Goal: Find specific page/section: Find specific page/section

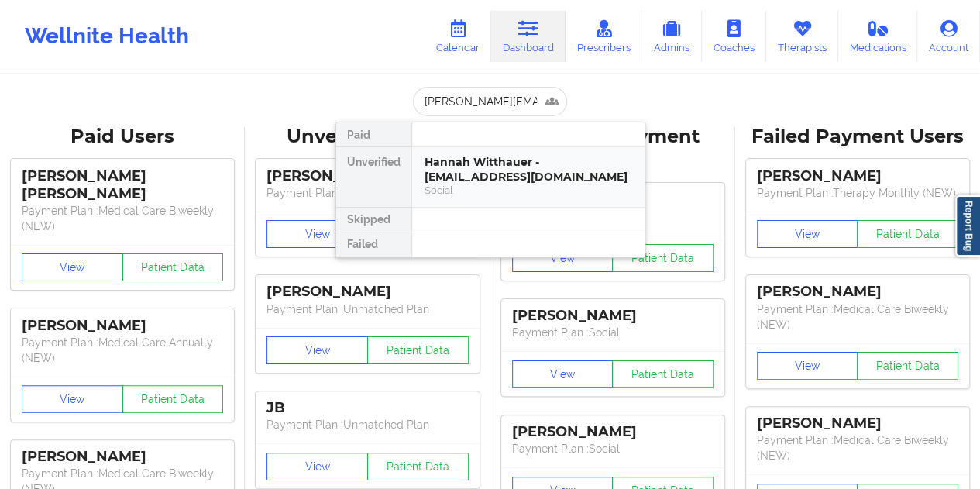
scroll to position [0, 19]
click at [520, 182] on div "Warren Mayes - [EMAIL_ADDRESS][DOMAIN_NAME]" at bounding box center [528, 169] width 208 height 29
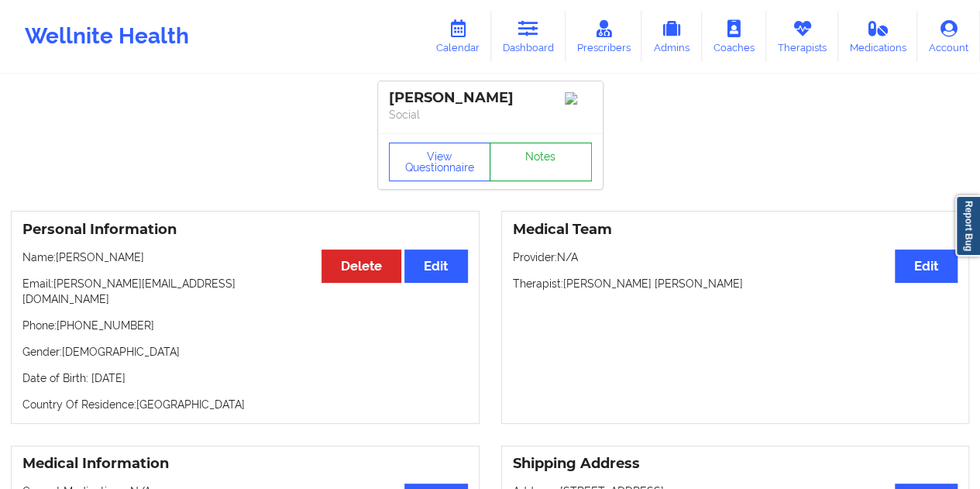
click at [531, 156] on link "Notes" at bounding box center [540, 162] width 102 height 39
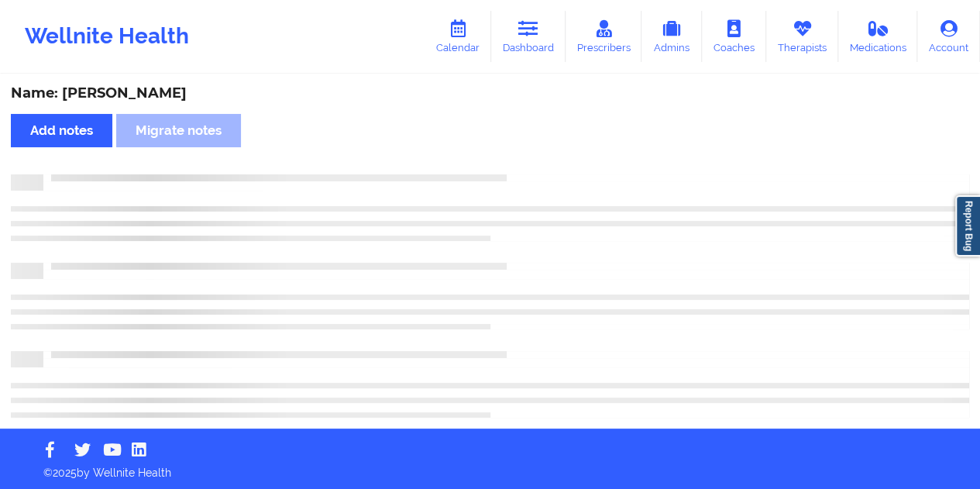
click at [136, 94] on div "Name: [PERSON_NAME]" at bounding box center [490, 93] width 958 height 18
copy div "[PERSON_NAME]"
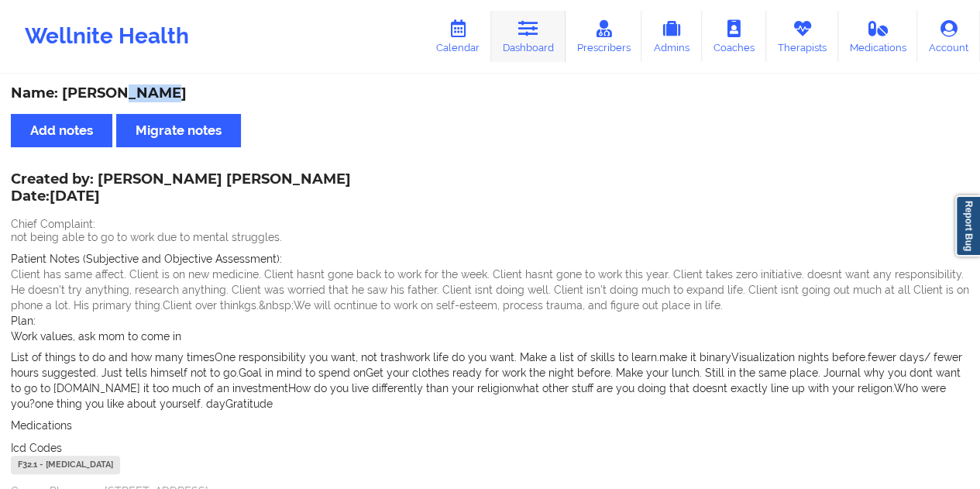
click at [543, 27] on link "Dashboard" at bounding box center [528, 36] width 74 height 51
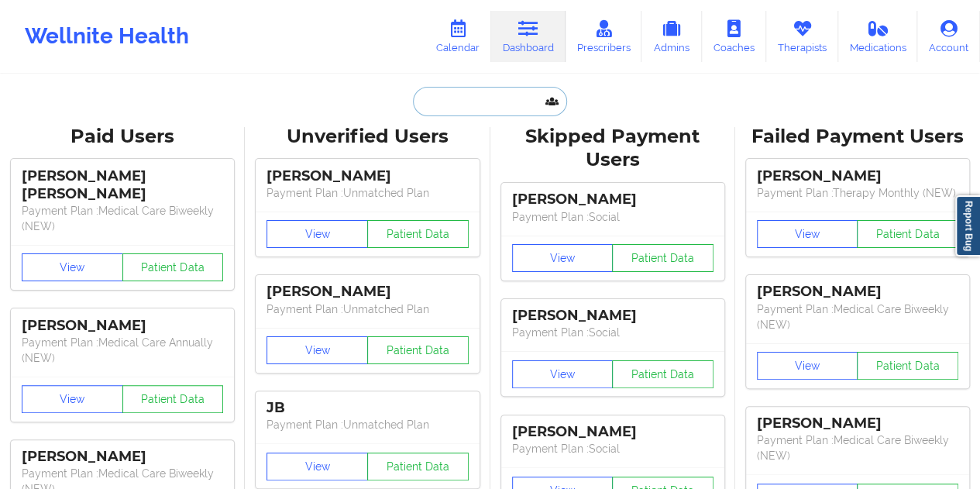
click at [496, 105] on input "text" at bounding box center [489, 101] width 153 height 29
paste input "[PERSON_NAME]"
type input "[PERSON_NAME]"
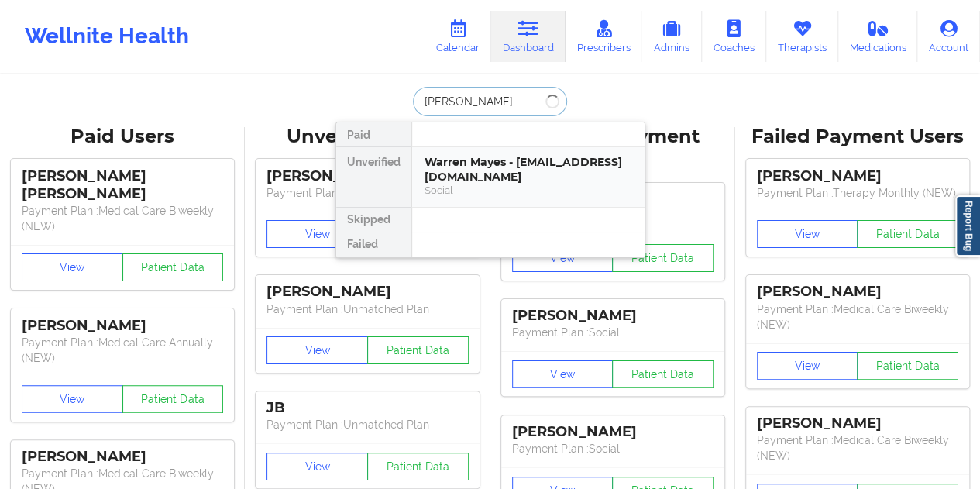
click at [472, 166] on div "Warren Mayes - [EMAIL_ADDRESS][DOMAIN_NAME]" at bounding box center [528, 169] width 208 height 29
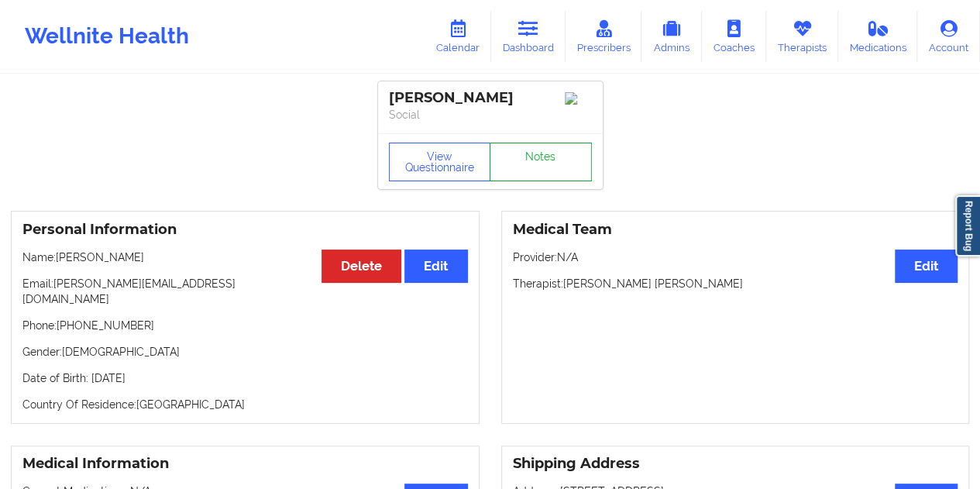
click at [521, 162] on link "Notes" at bounding box center [540, 162] width 102 height 39
